Goal: Task Accomplishment & Management: Manage account settings

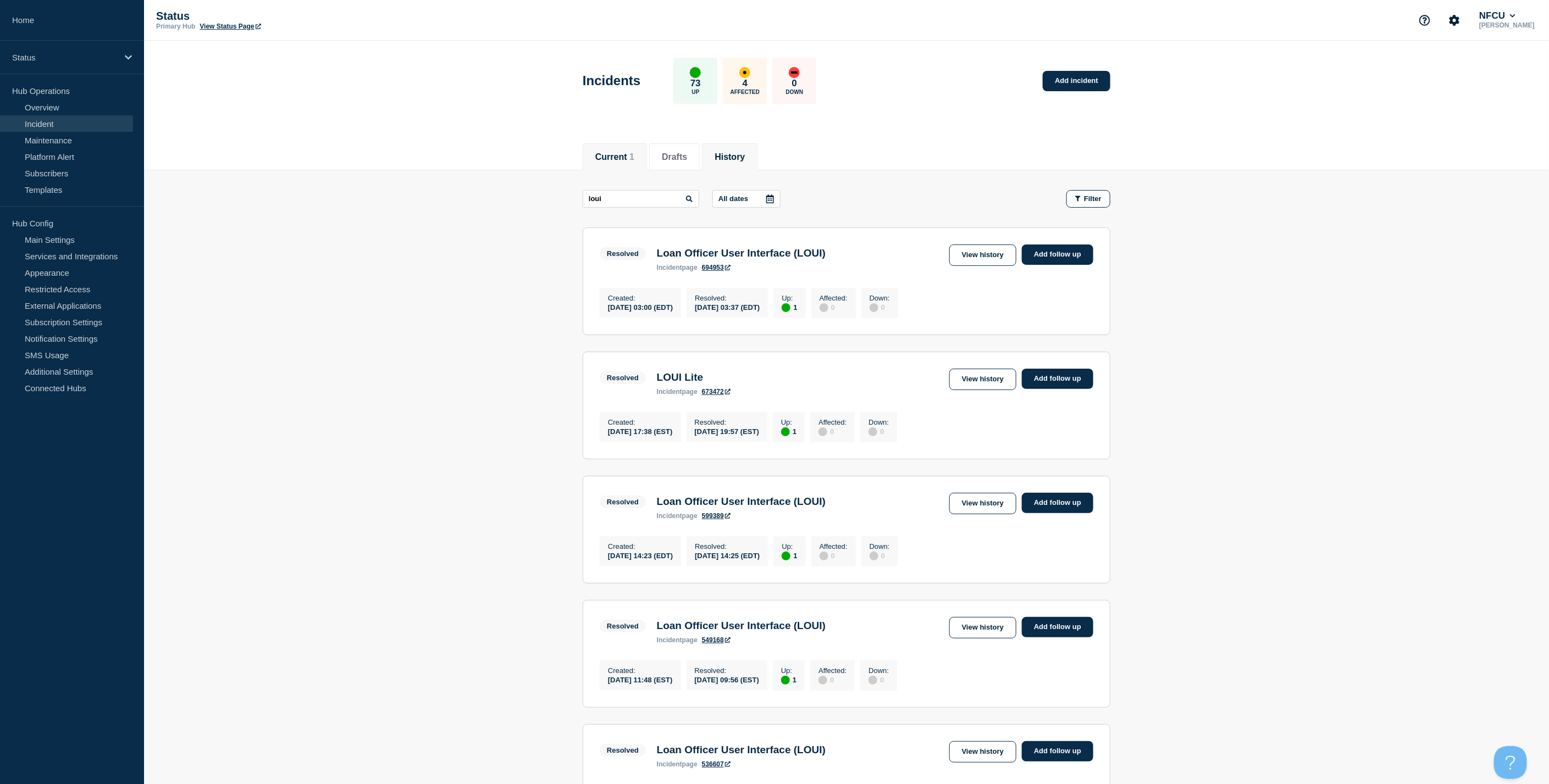
click at [614, 152] on button "Current 1" at bounding box center [615, 157] width 39 height 10
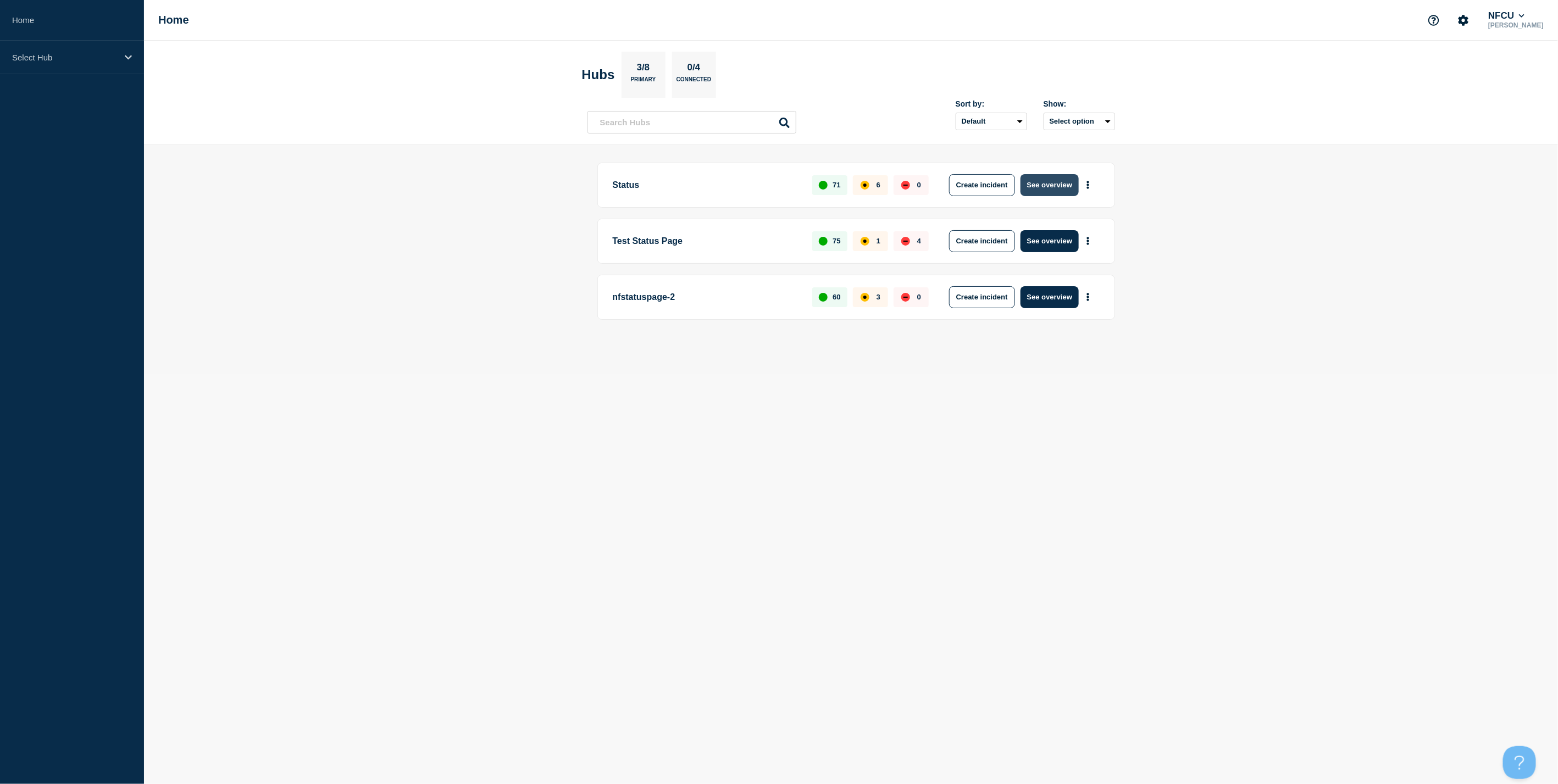
click at [1067, 183] on button "See overview" at bounding box center [1049, 185] width 58 height 22
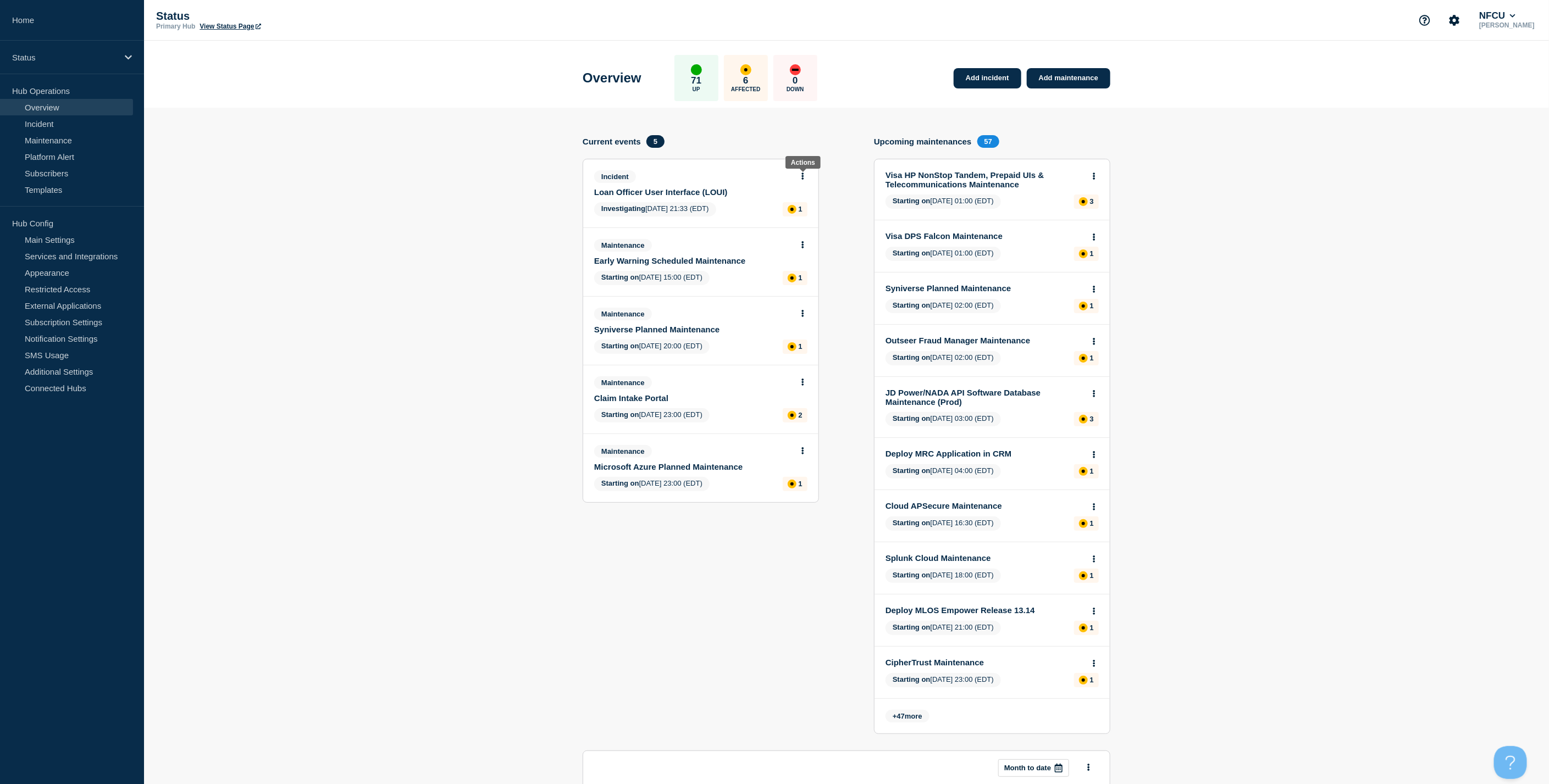
click at [803, 177] on icon at bounding box center [803, 176] width 3 height 7
click at [797, 215] on link "Update incident" at bounding box center [803, 216] width 53 height 9
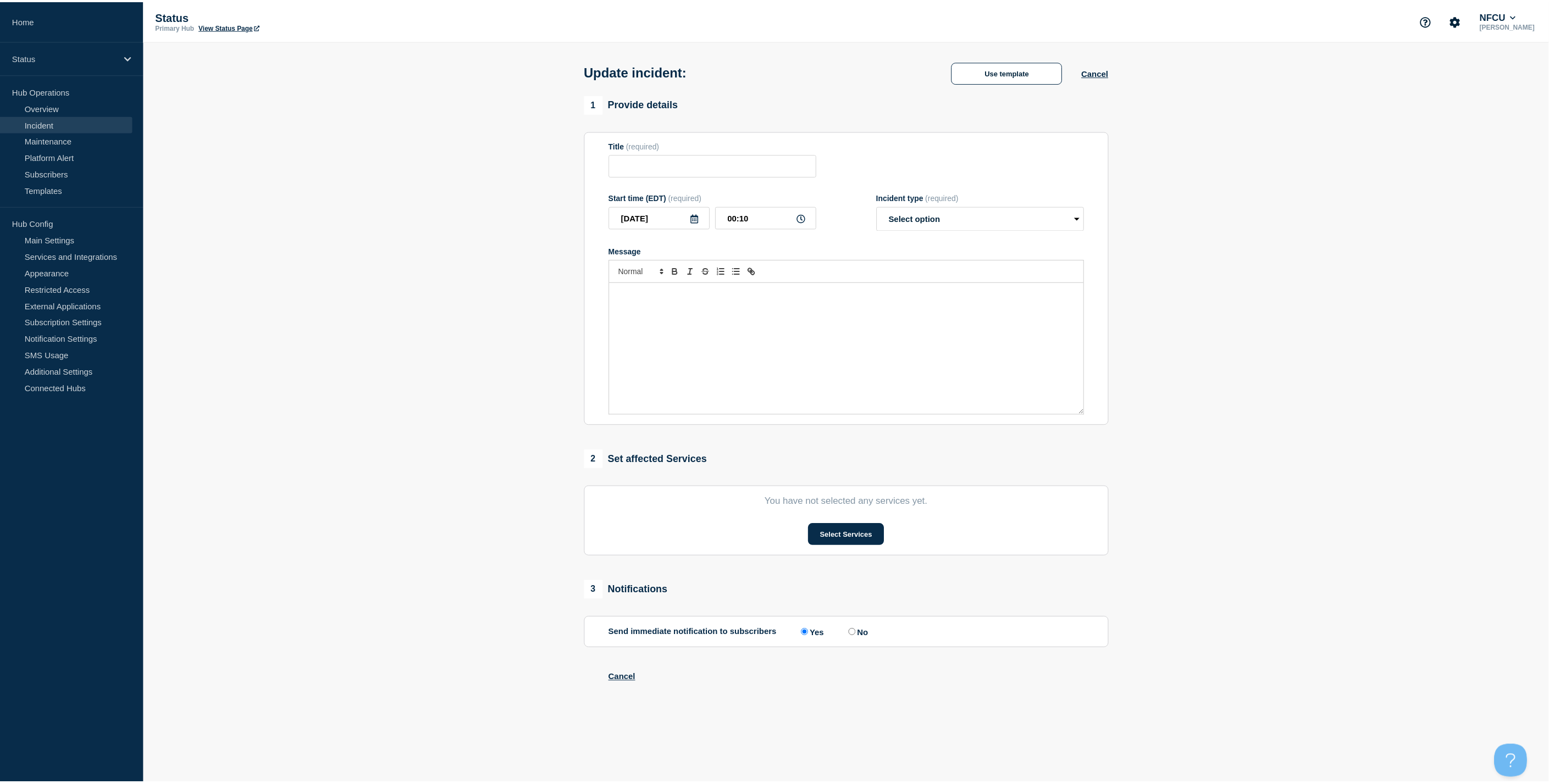
type input "Loan Officer User Interface (LOUI)"
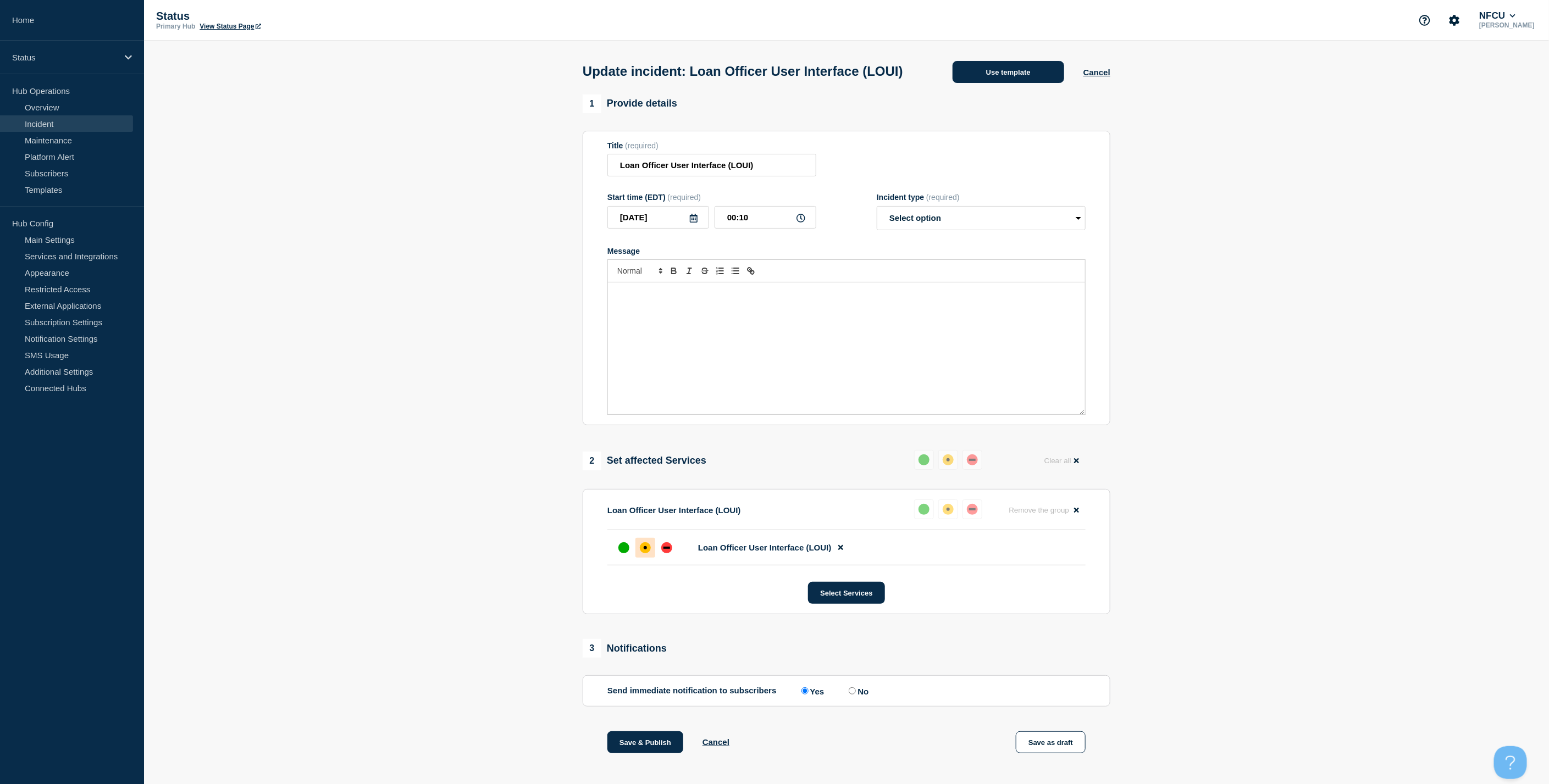
click at [1013, 83] on button "Use template" at bounding box center [1008, 72] width 111 height 22
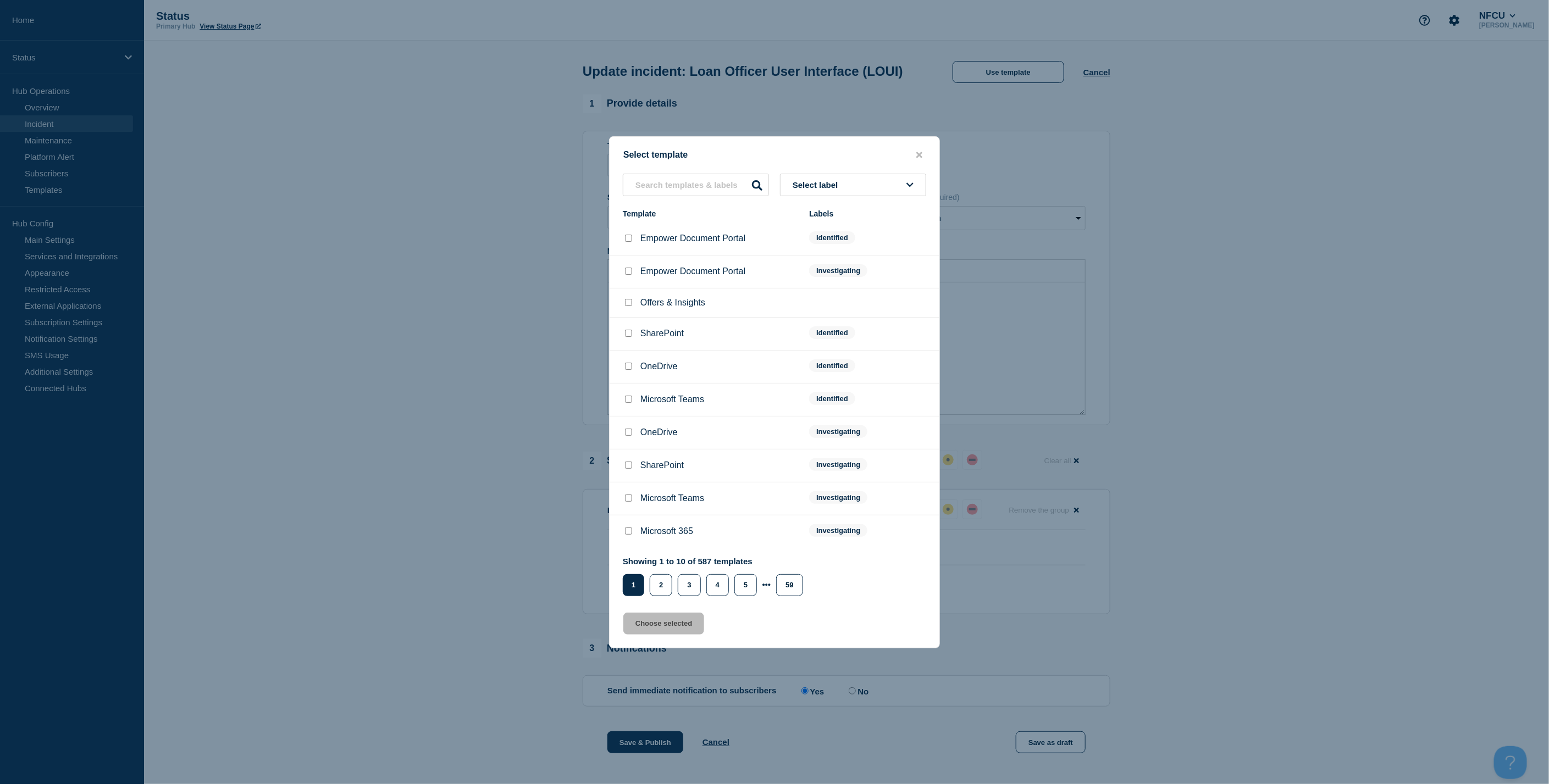
click at [864, 187] on button "Select label" at bounding box center [853, 184] width 146 height 22
click at [863, 356] on button "Resolved" at bounding box center [853, 357] width 146 height 22
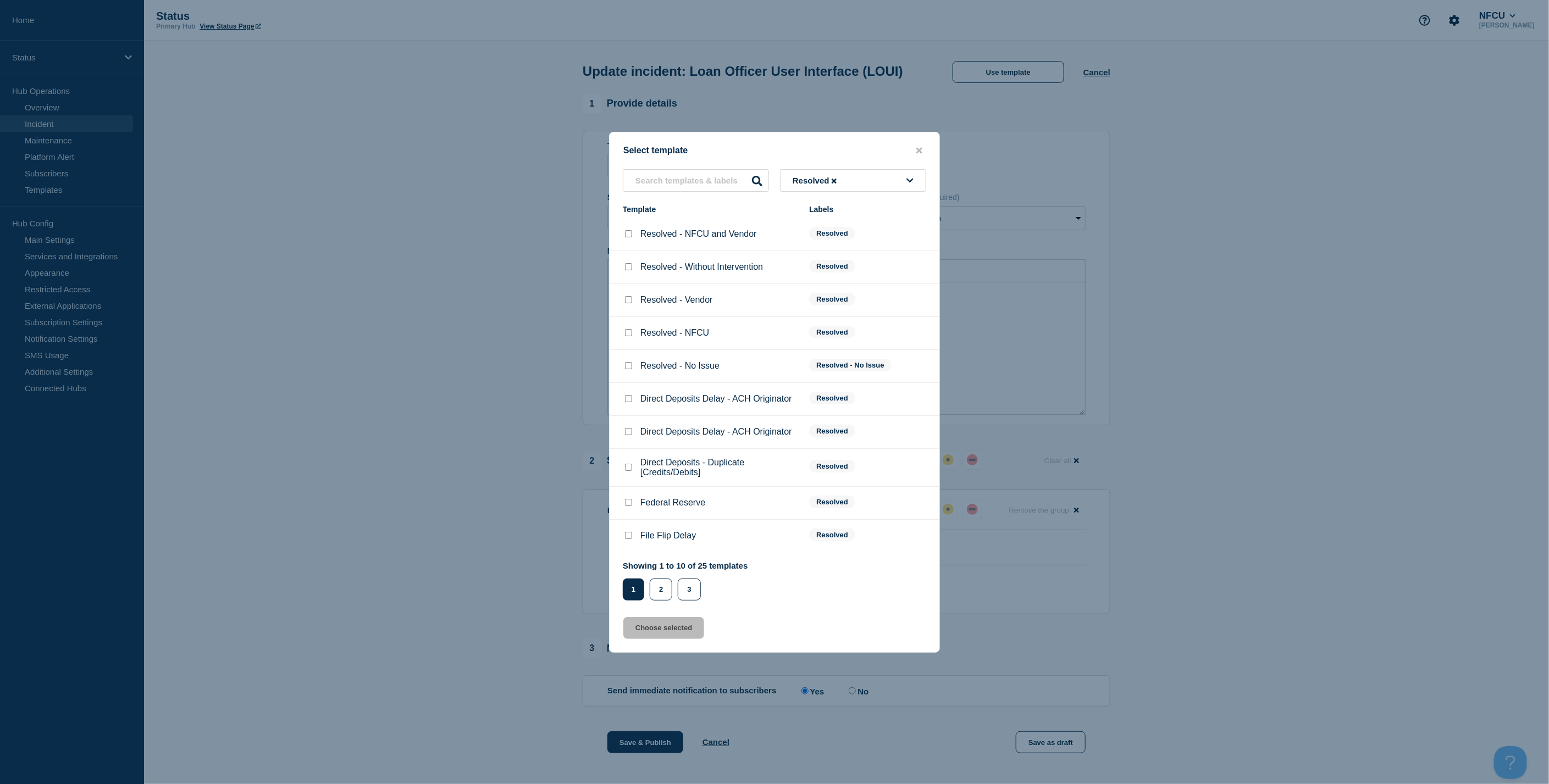
click at [628, 264] on input "Resolved - Without Intervention checkbox" at bounding box center [628, 267] width 7 height 7
checkbox input "true"
click at [671, 637] on button "Choose selected" at bounding box center [664, 627] width 81 height 22
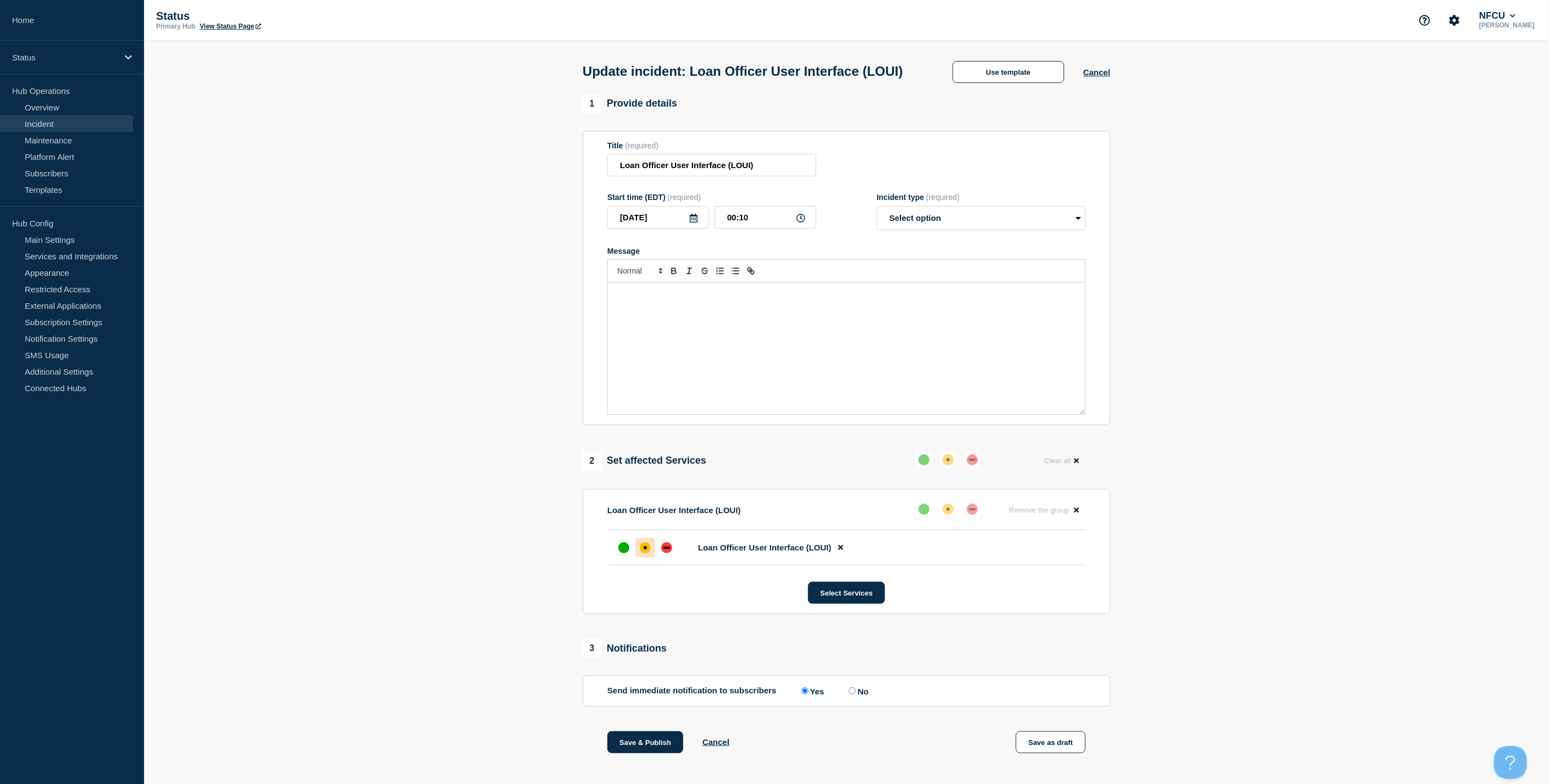
select select "resolved"
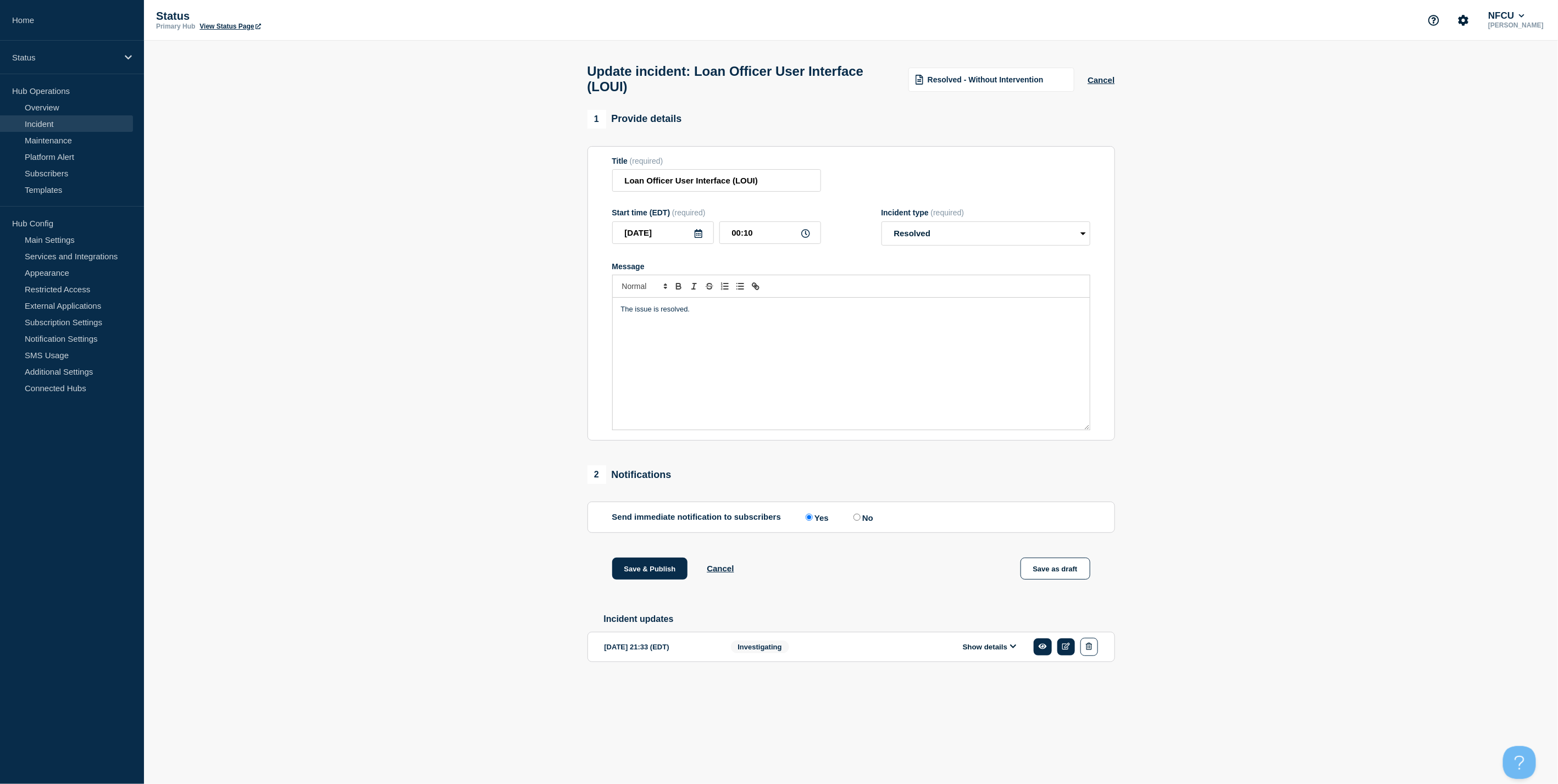
click at [860, 520] on input "No" at bounding box center [857, 517] width 7 height 7
radio input "true"
radio input "false"
click at [644, 578] on button "Save & Publish" at bounding box center [650, 568] width 76 height 22
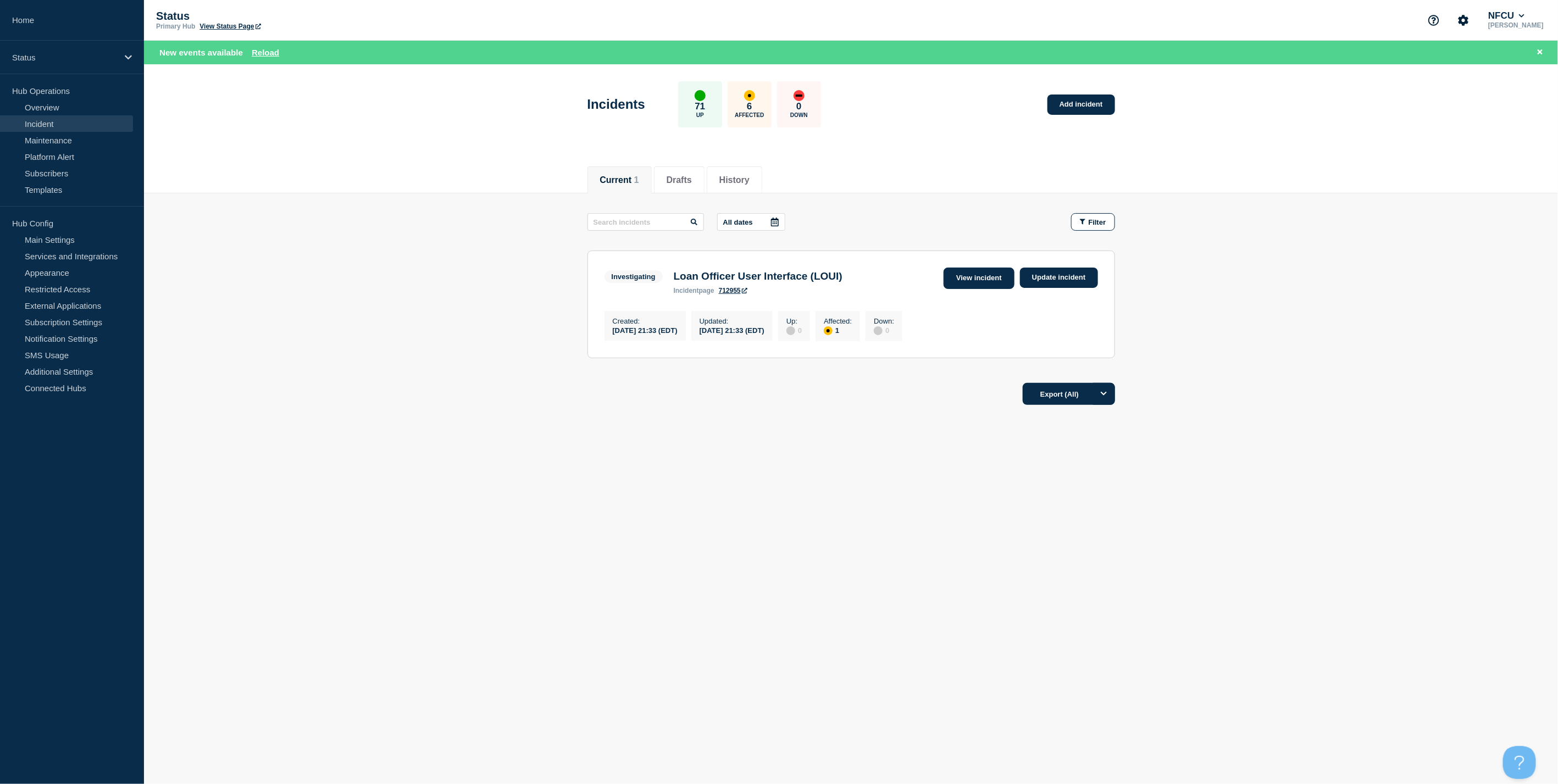
click at [957, 283] on link "View incident" at bounding box center [979, 278] width 71 height 21
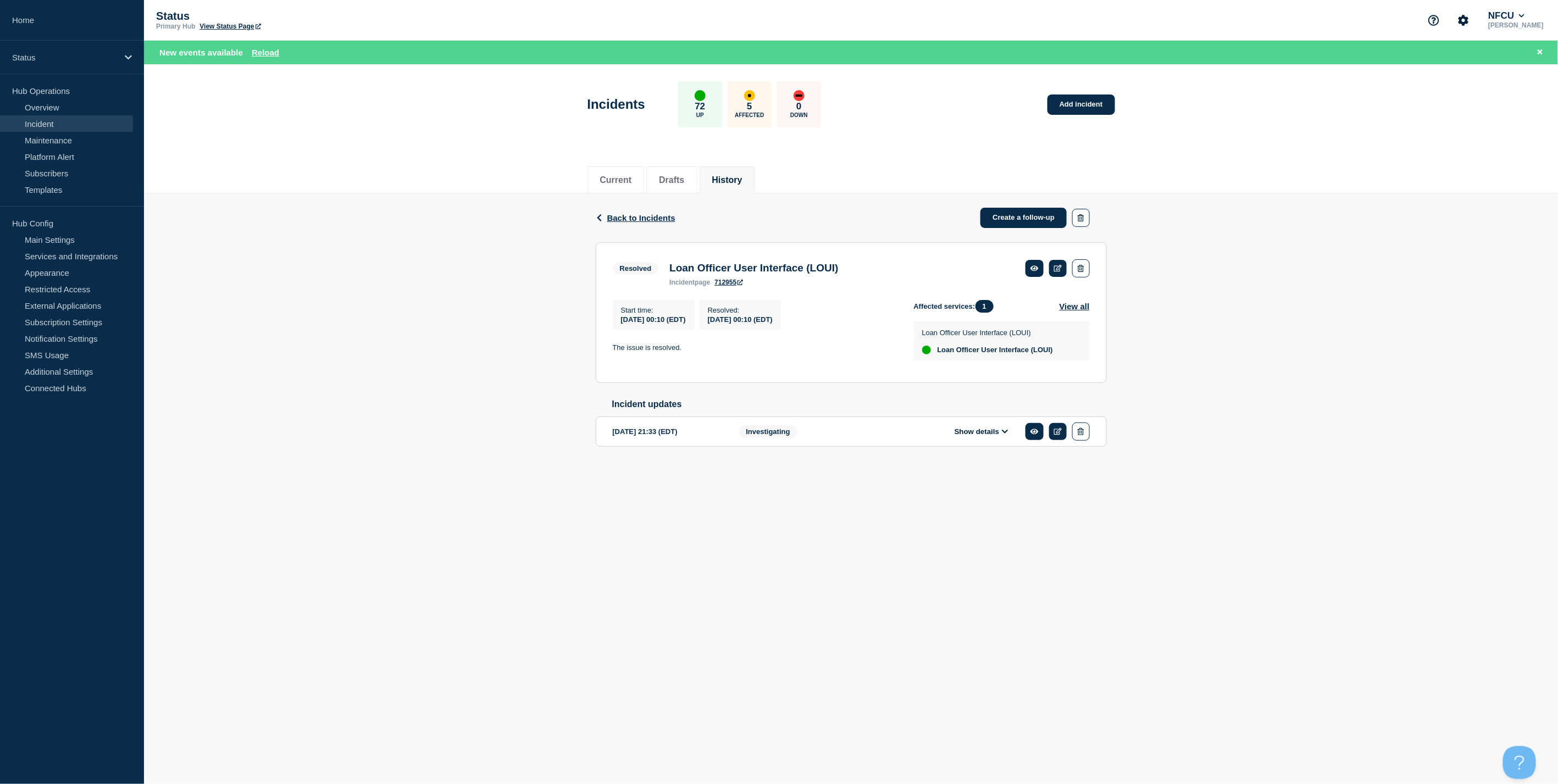
click at [244, 387] on div "Back Back to Incidents Create a follow-up Resolved Loan Officer User Interface …" at bounding box center [851, 337] width 1414 height 288
